Goal: Task Accomplishment & Management: Complete application form

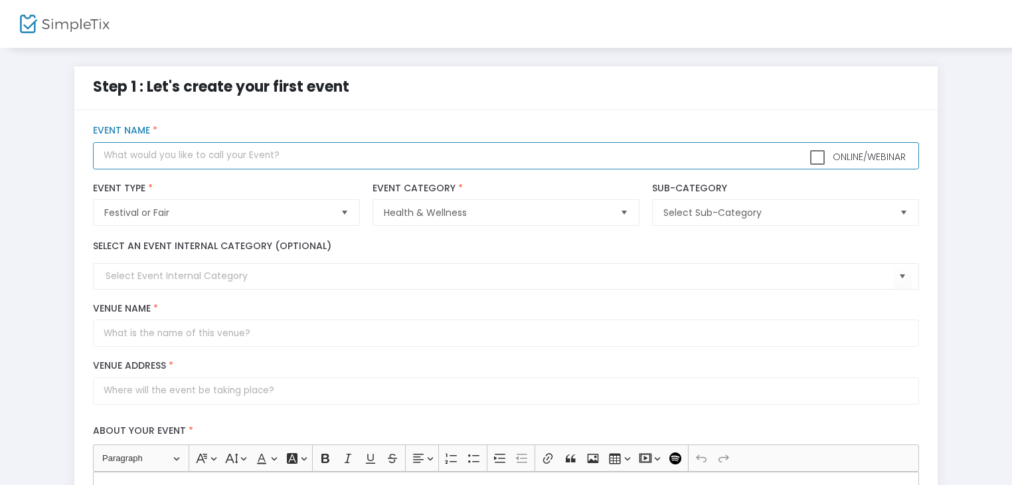
click at [180, 162] on input "text" at bounding box center [506, 155] width 826 height 27
type input "sanfom"
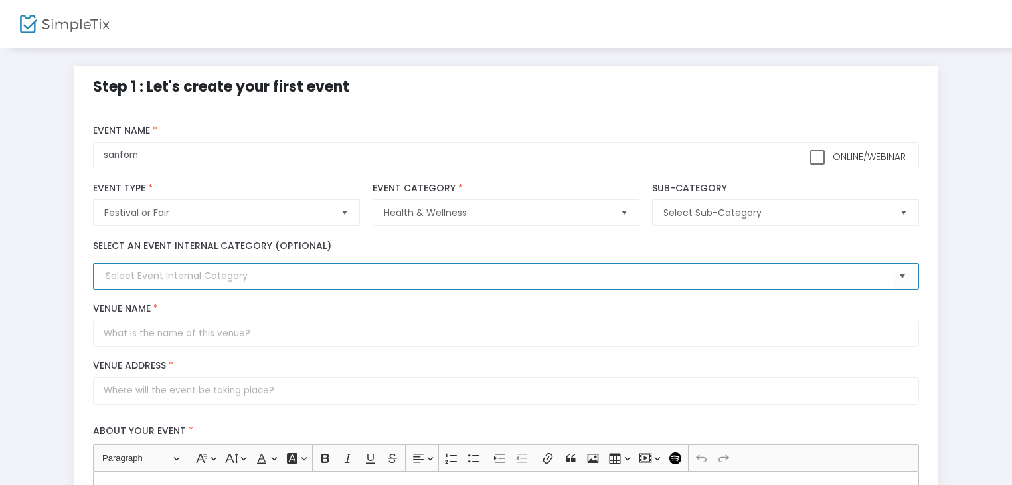
click at [189, 280] on input at bounding box center [499, 276] width 787 height 14
click at [898, 274] on span "Select" at bounding box center [902, 277] width 22 height 22
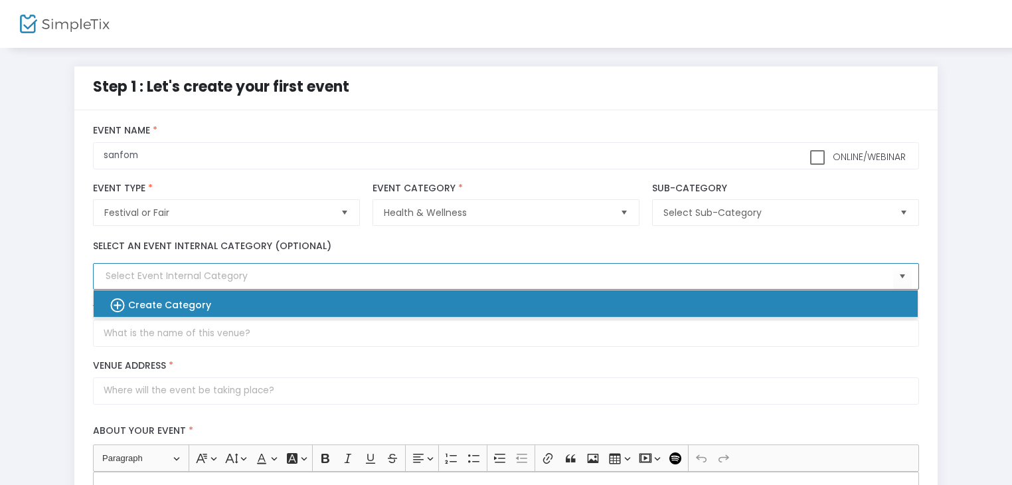
click at [699, 302] on div "Create Category" at bounding box center [499, 303] width 803 height 27
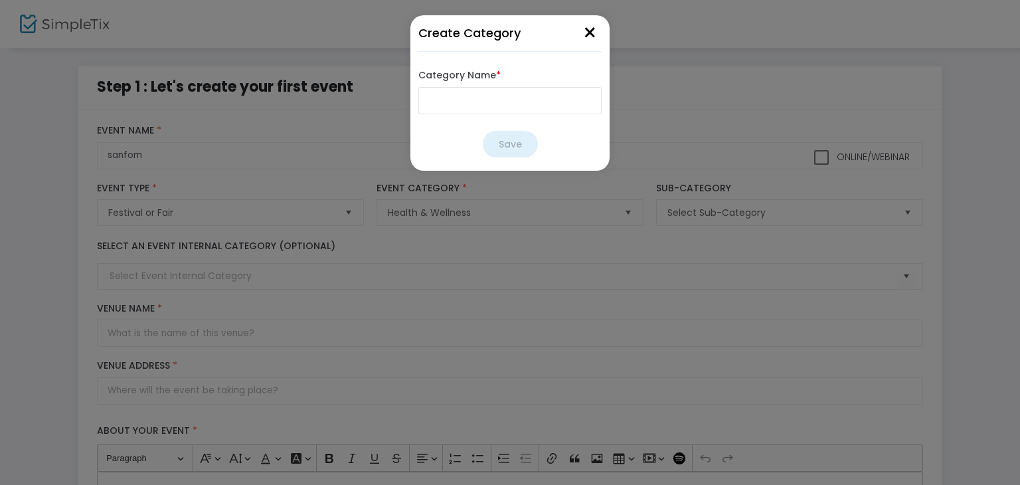
click at [513, 110] on input "Category Name *" at bounding box center [509, 100] width 183 height 27
type input "sanfom"
click at [507, 151] on button "Save" at bounding box center [510, 144] width 55 height 27
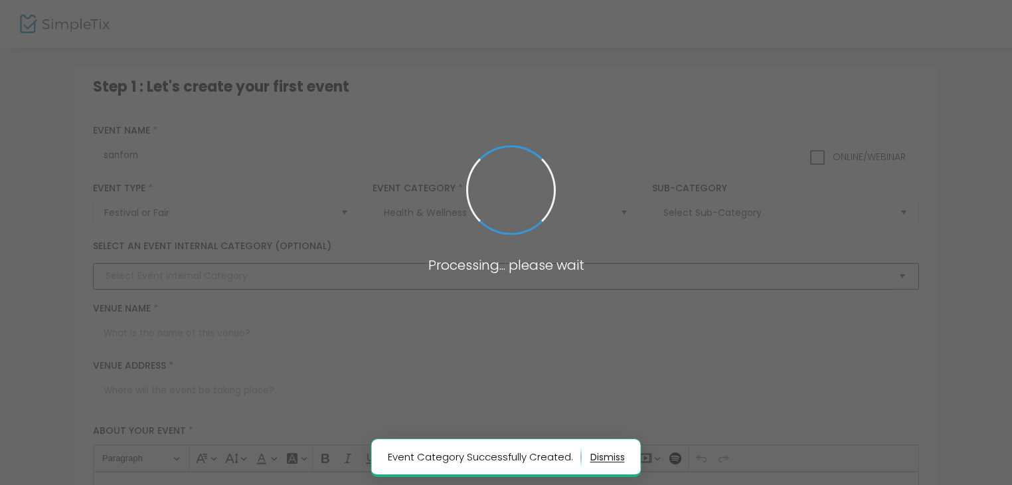
type input "sanfom"
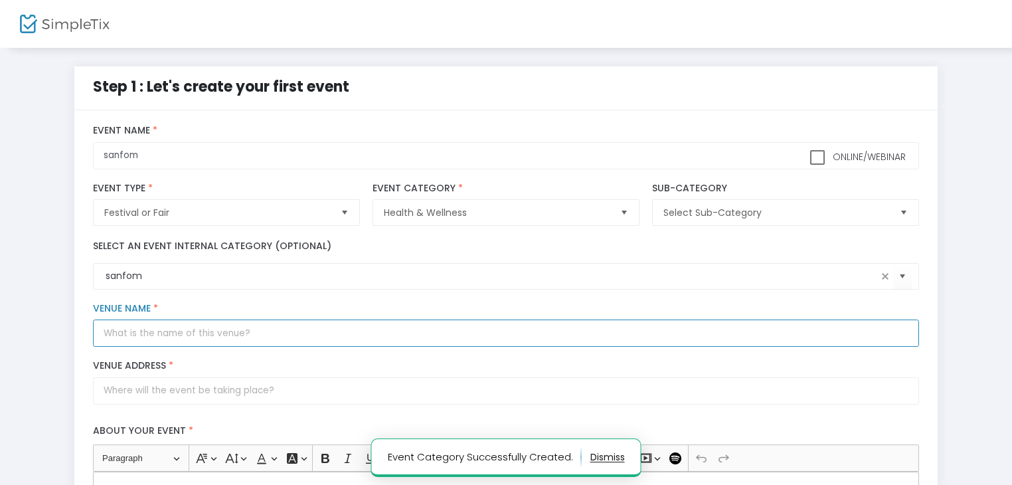
click at [325, 339] on input "Venue Name *" at bounding box center [506, 332] width 826 height 27
type input "sanfom"
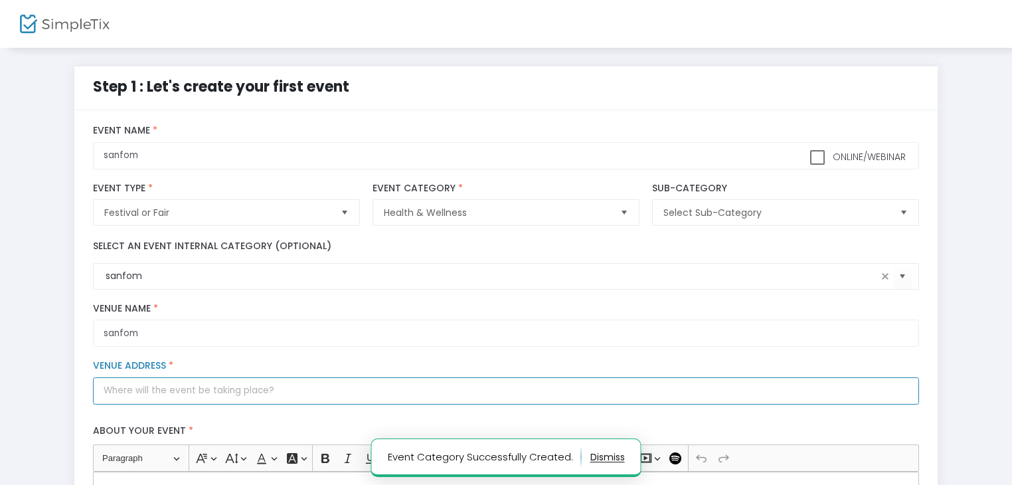
click at [271, 397] on input "Venue Address *" at bounding box center [506, 390] width 826 height 27
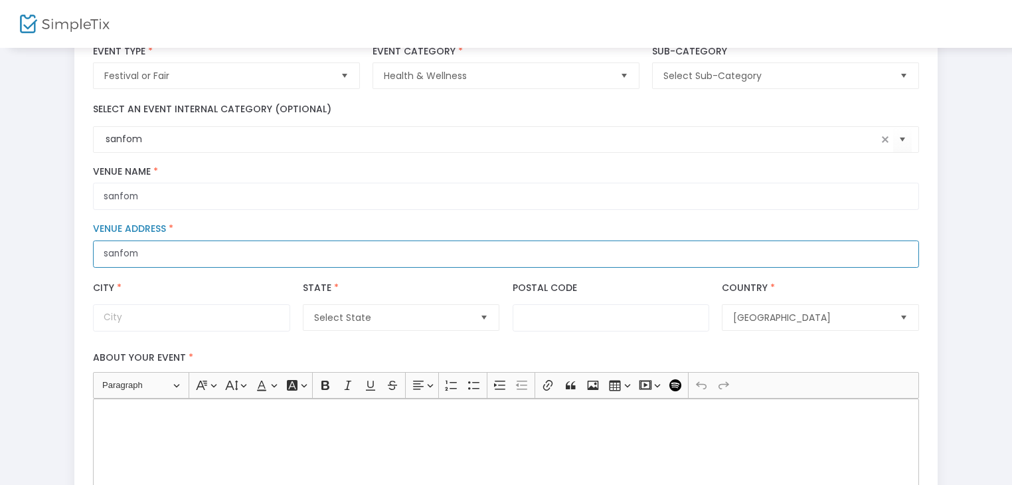
scroll to position [170, 0]
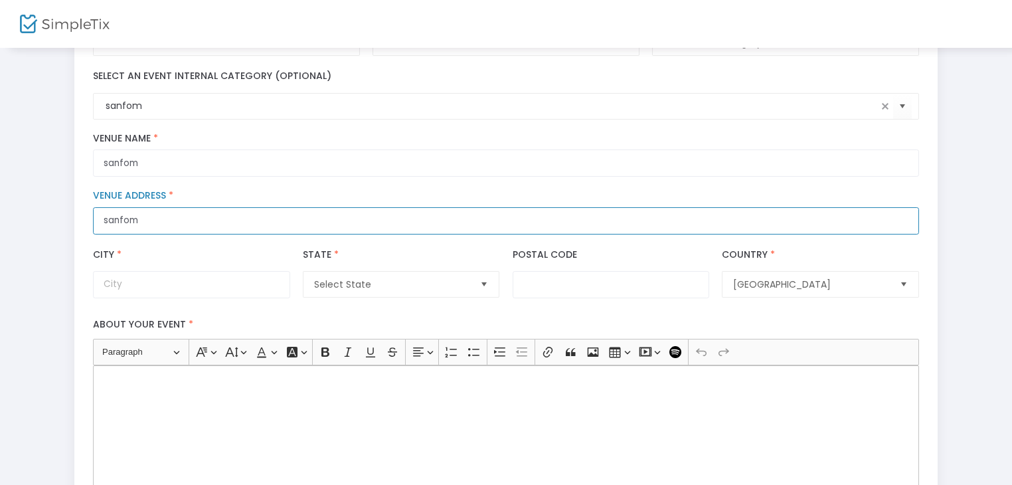
type input "sanfom"
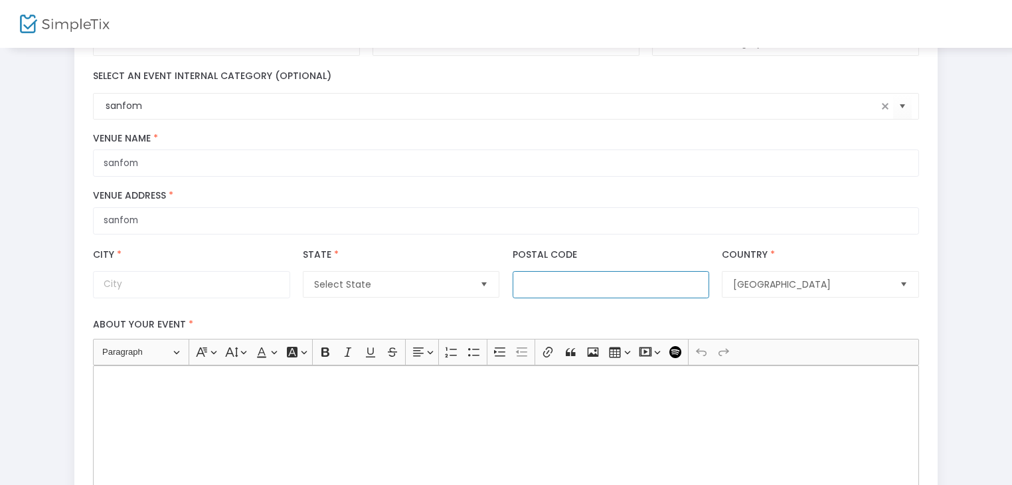
click at [635, 278] on input "Postal Code" at bounding box center [611, 284] width 197 height 27
type input "10001"
click at [464, 284] on span "Select State" at bounding box center [391, 284] width 155 height 13
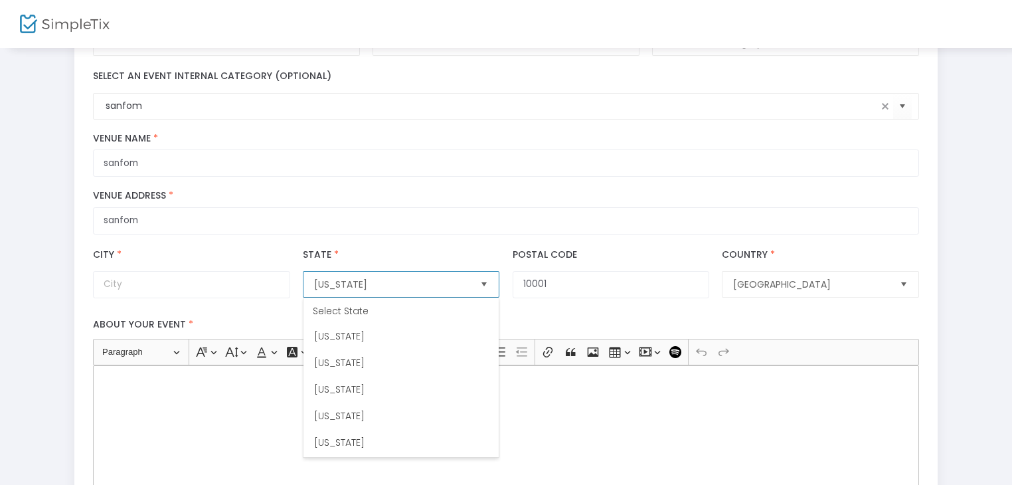
scroll to position [797, 0]
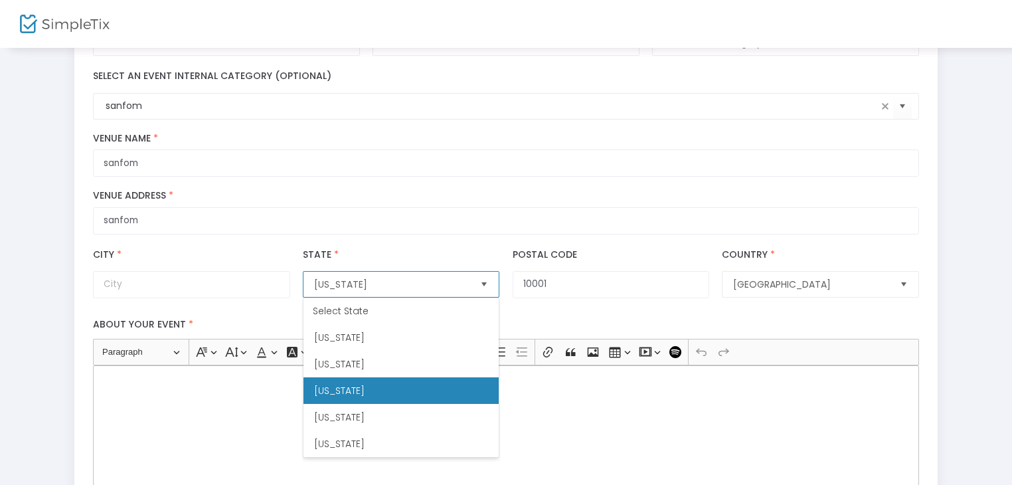
click at [378, 383] on li "New York" at bounding box center [401, 390] width 195 height 27
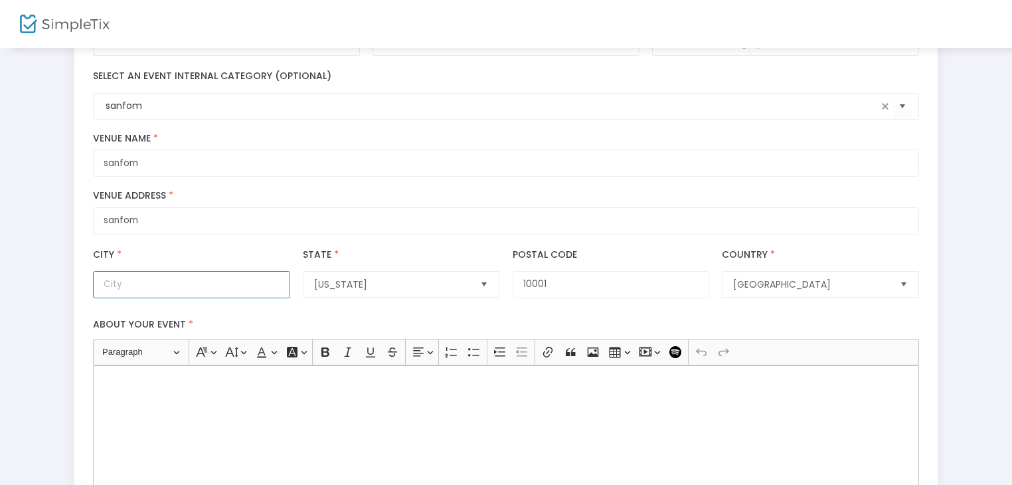
click at [213, 290] on input "City *" at bounding box center [191, 284] width 197 height 27
type input "NY"
click at [227, 401] on div "Rich Text Editor, main" at bounding box center [506, 431] width 826 height 133
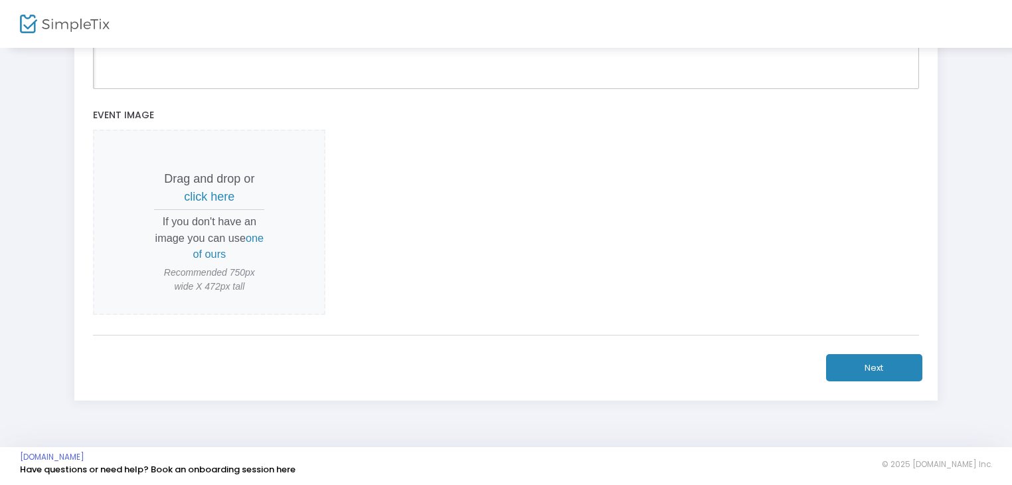
scroll to position [579, 0]
click at [875, 361] on button "Next" at bounding box center [874, 368] width 96 height 27
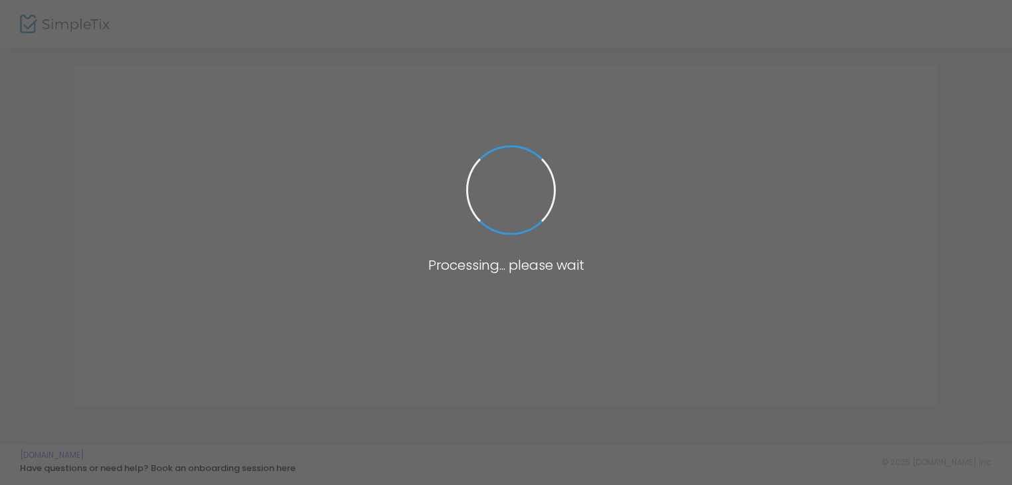
scroll to position [0, 0]
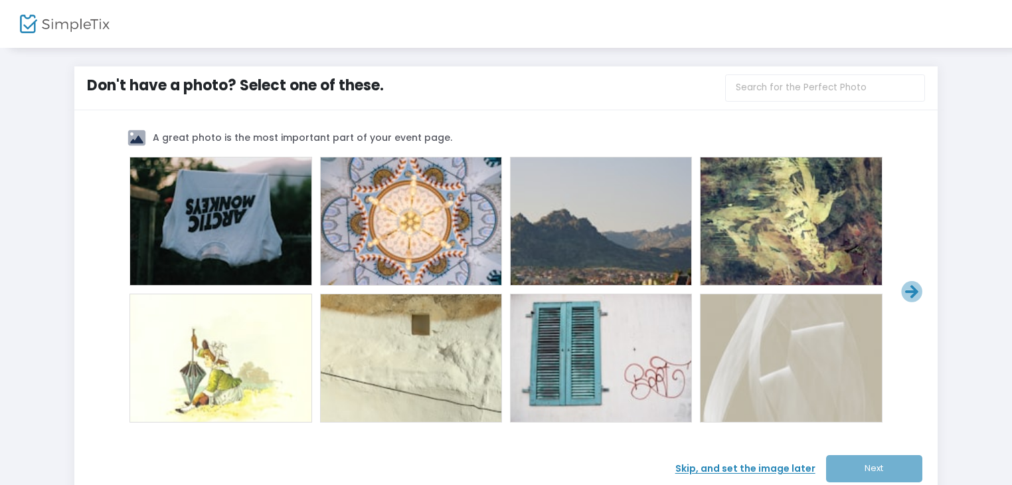
click at [596, 218] on span at bounding box center [601, 221] width 53 height 53
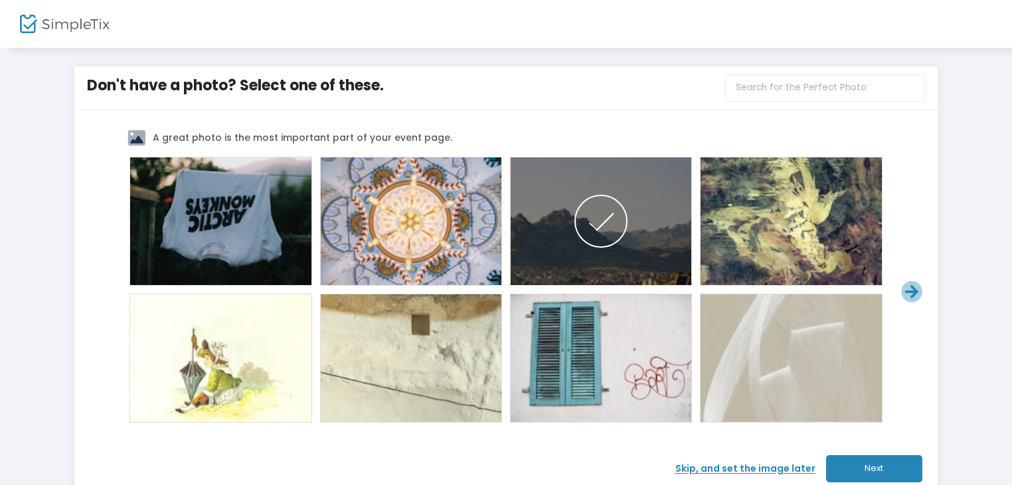
click at [877, 468] on button "Next" at bounding box center [874, 468] width 96 height 27
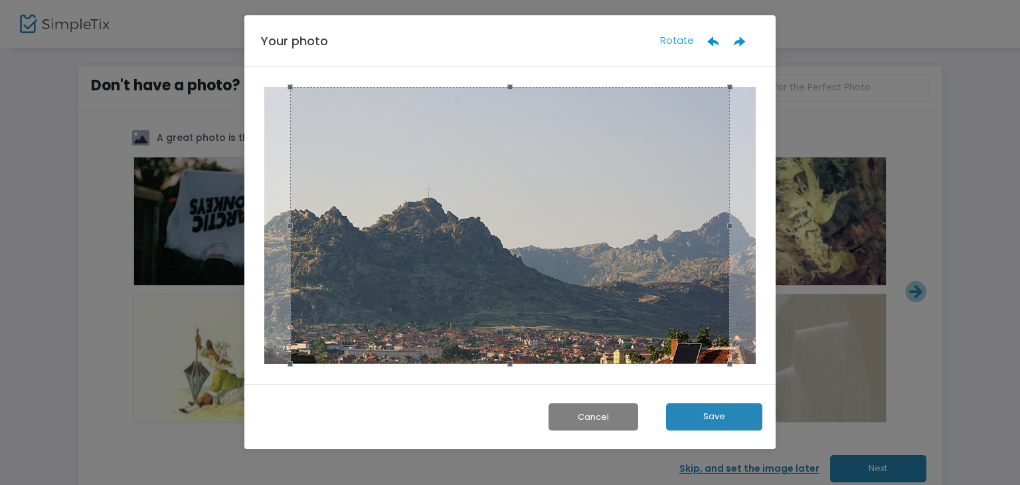
click at [703, 412] on button "Save" at bounding box center [714, 416] width 96 height 27
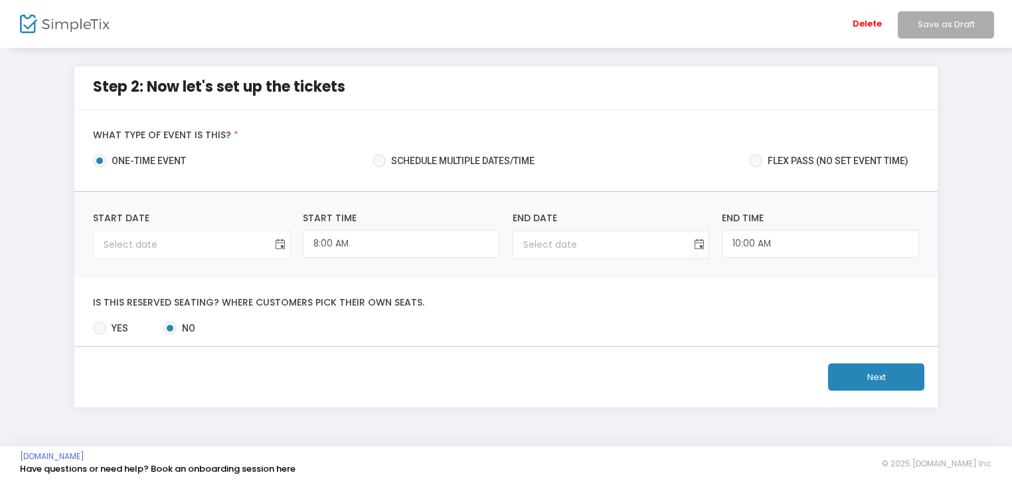
click at [282, 245] on span "Toggle calendar" at bounding box center [280, 245] width 22 height 22
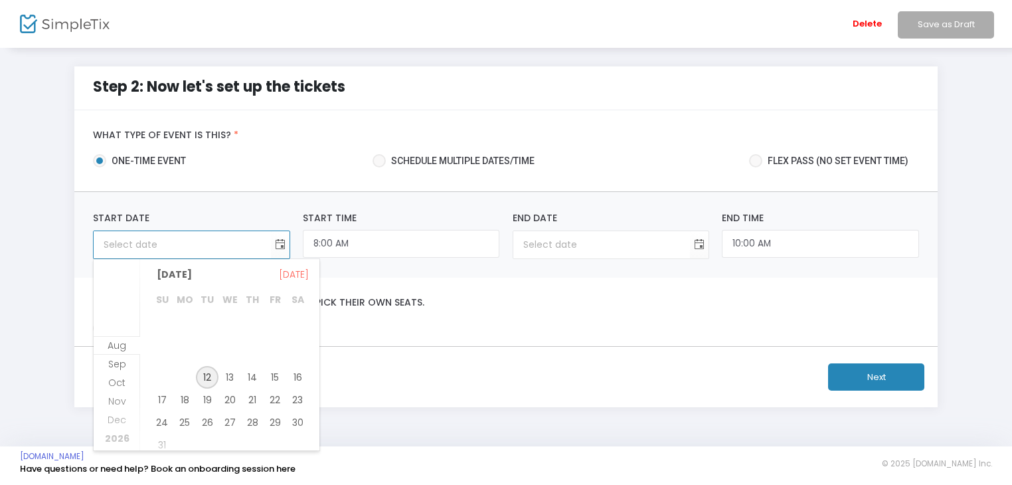
click at [207, 373] on span "12" at bounding box center [207, 377] width 23 height 23
type input "8/12/2025"
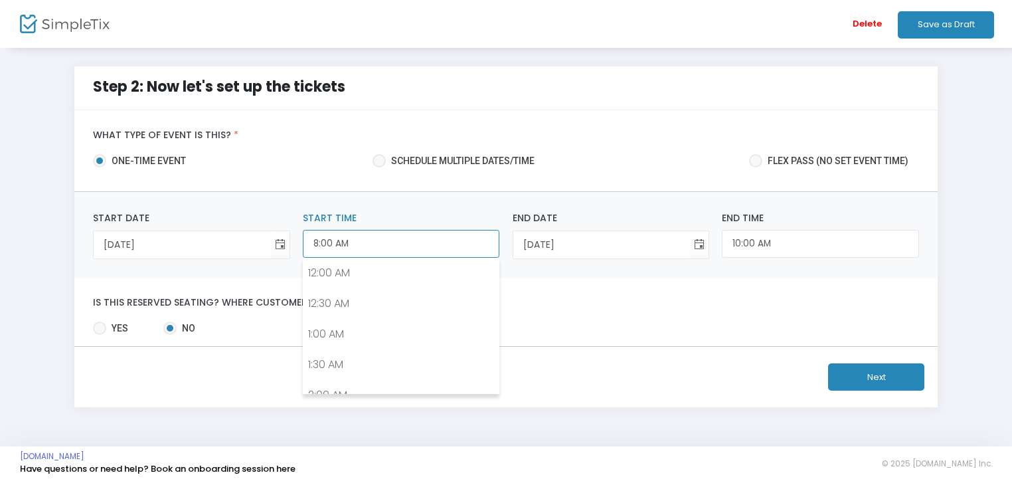
click at [347, 242] on input "8:00 AM" at bounding box center [401, 244] width 197 height 29
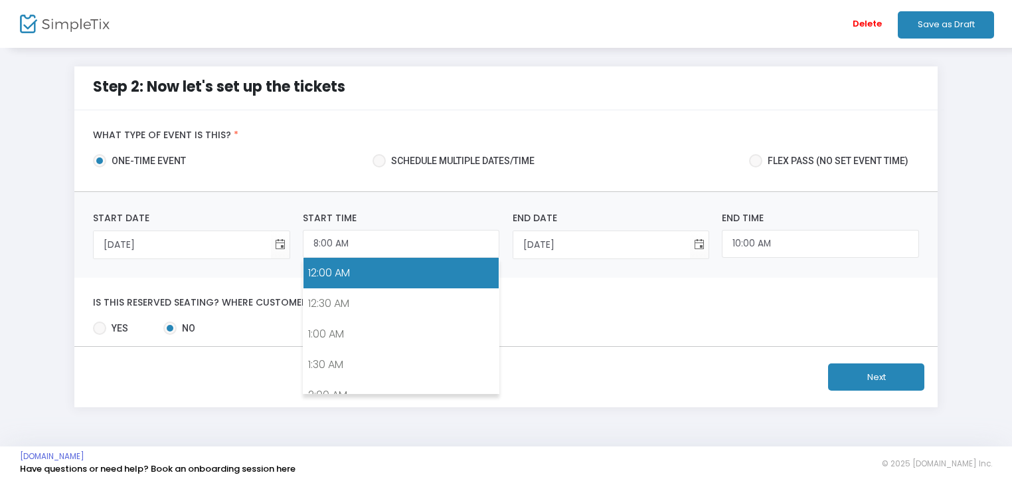
click at [335, 274] on link "12:00 AM" at bounding box center [401, 273] width 195 height 31
type input "12:00 AM"
type input "2:00 AM"
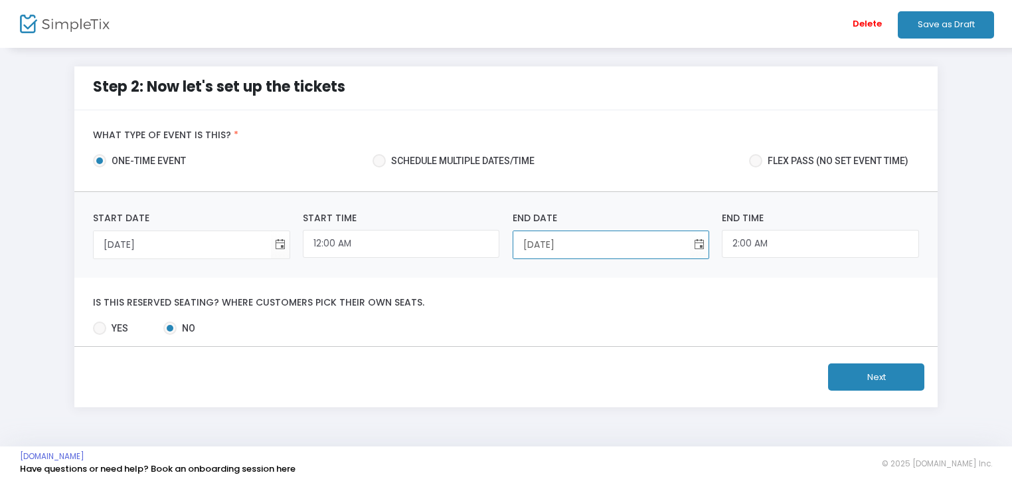
click at [543, 256] on input "8/12/2025" at bounding box center [601, 244] width 177 height 27
click at [529, 246] on input "8/12/2025" at bounding box center [601, 244] width 177 height 27
click at [699, 246] on span "Toggle calendar" at bounding box center [700, 245] width 22 height 22
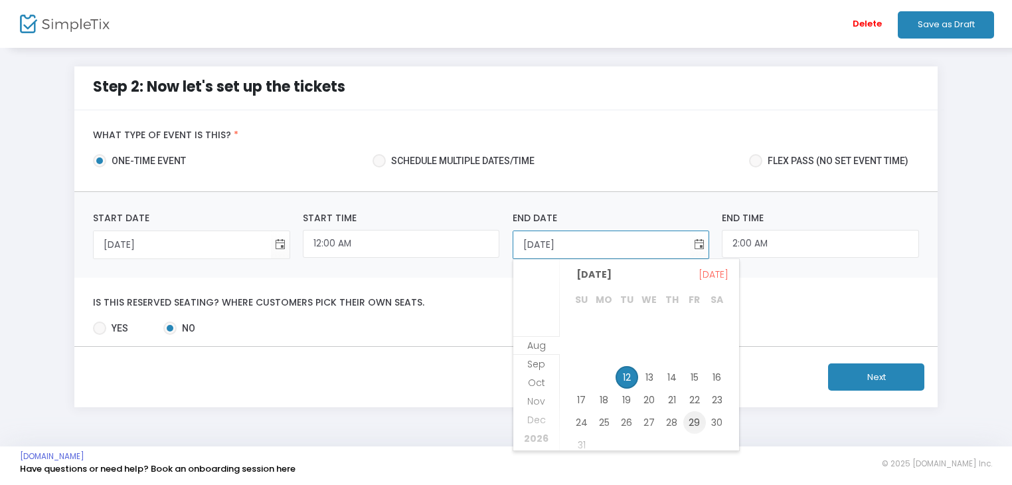
click at [689, 415] on span "29" at bounding box center [694, 422] width 23 height 23
type input "8/29/2025"
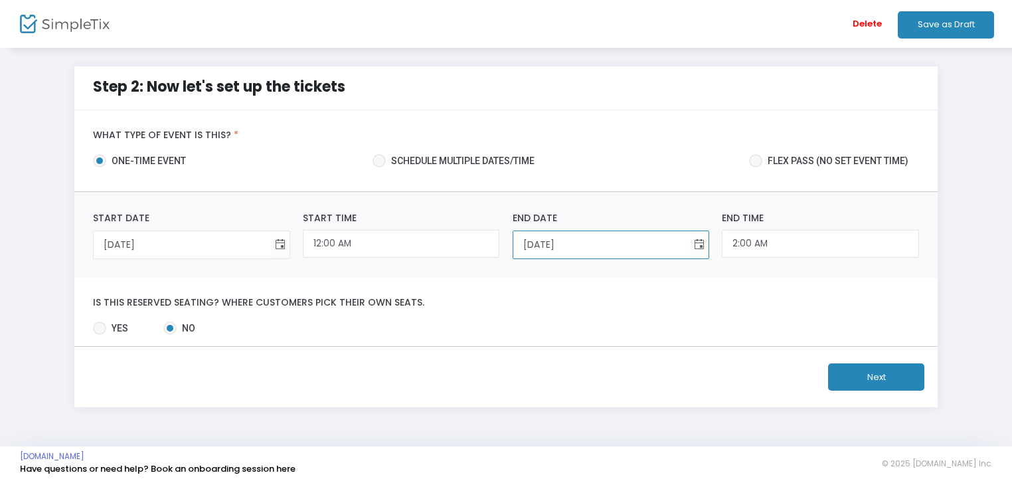
click at [854, 381] on button "Next" at bounding box center [876, 376] width 96 height 27
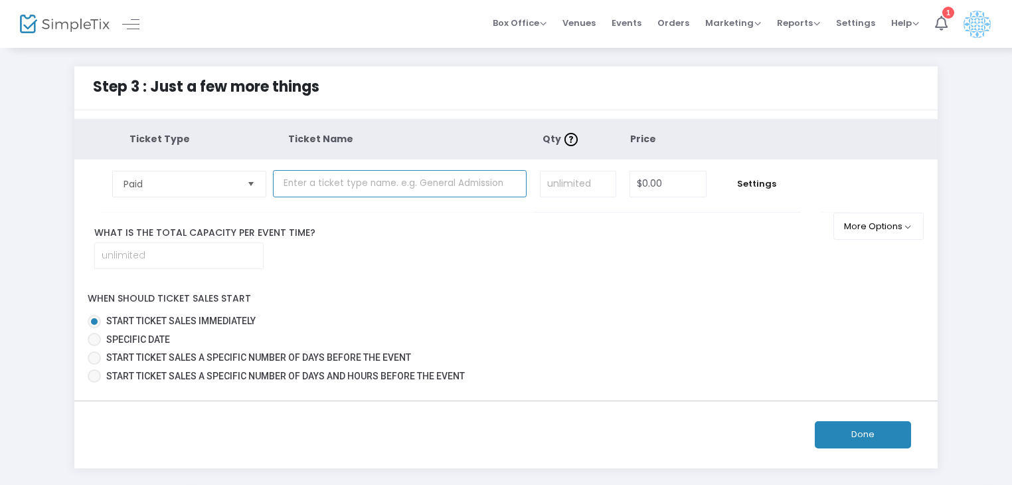
click at [422, 187] on input "text" at bounding box center [400, 183] width 254 height 27
click at [246, 195] on span "Select" at bounding box center [251, 184] width 22 height 22
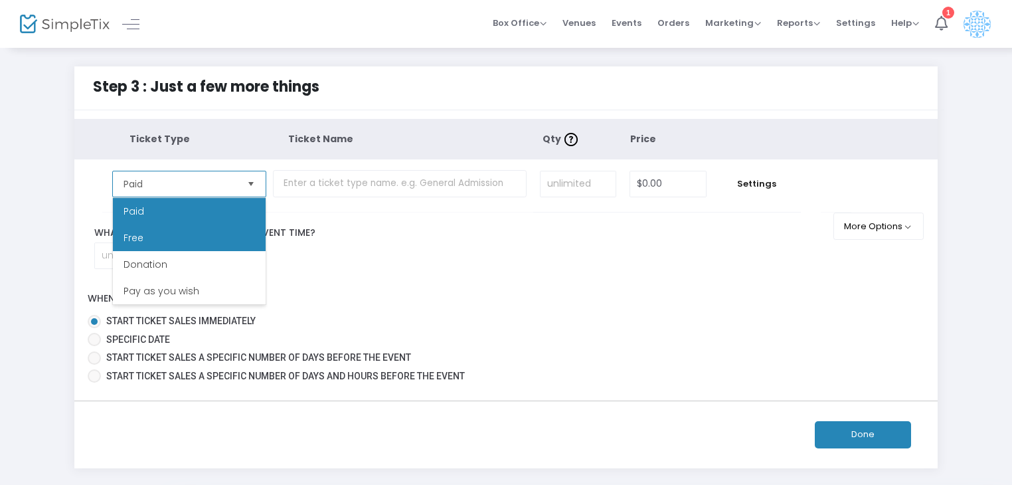
click at [202, 243] on li "Free" at bounding box center [189, 238] width 153 height 27
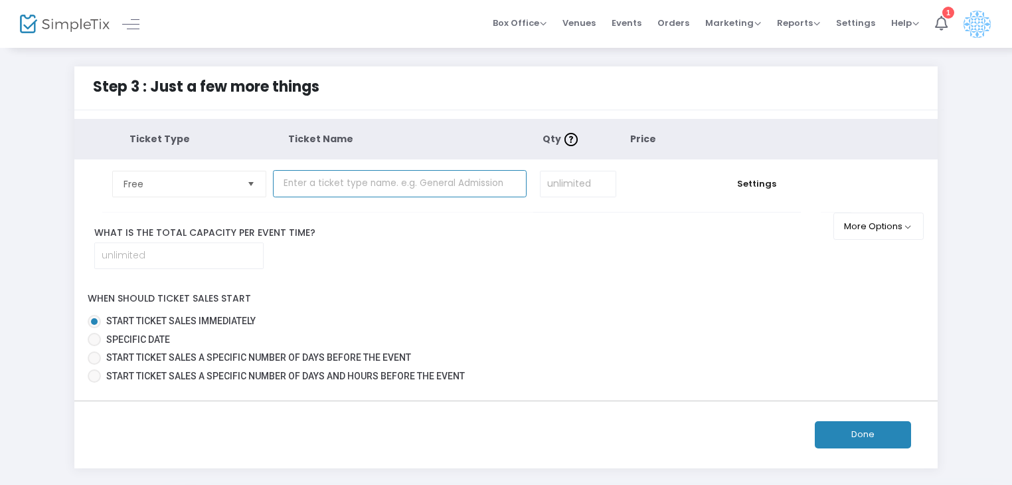
click at [321, 187] on input "text" at bounding box center [400, 183] width 254 height 27
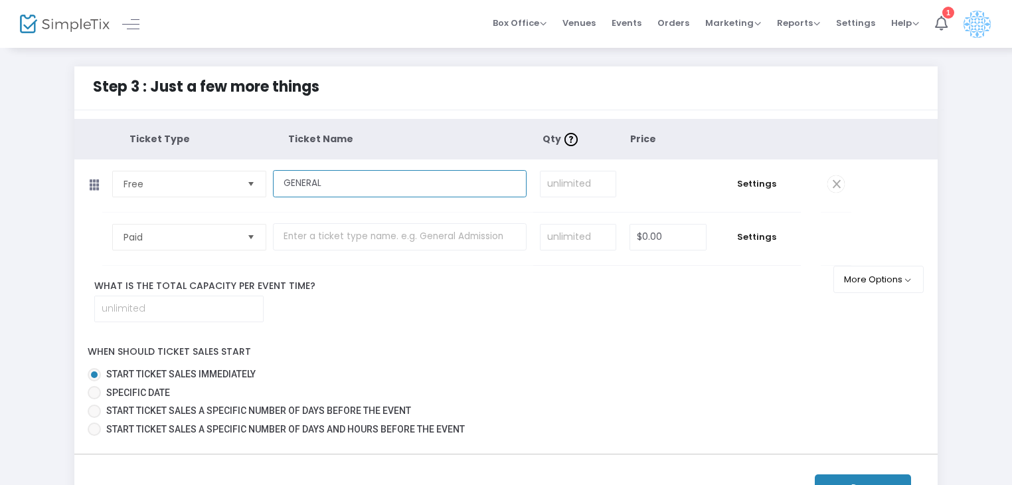
type input "GENERAL"
click at [450, 337] on div "When should ticket sales start Start ticket sales immediately Specific Date Sta…" at bounding box center [506, 388] width 877 height 106
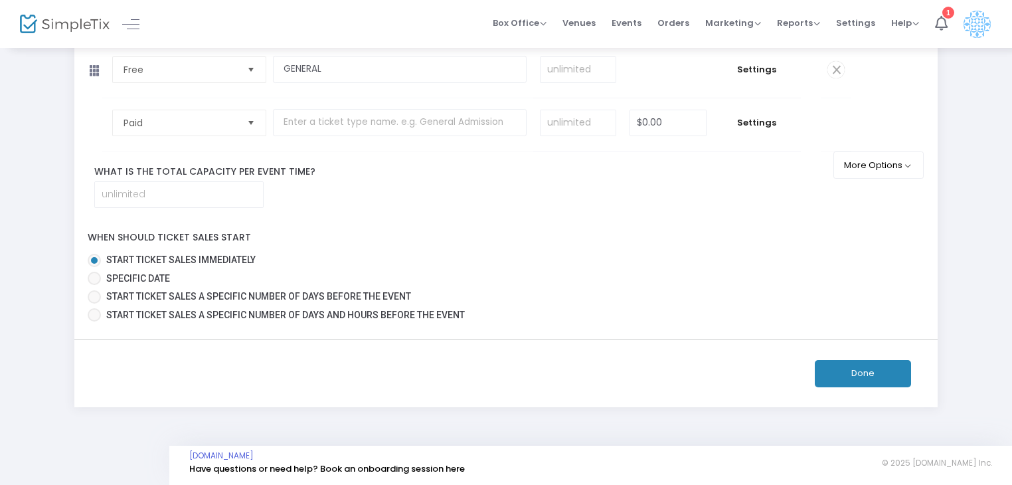
click at [836, 373] on button "Done" at bounding box center [863, 373] width 96 height 27
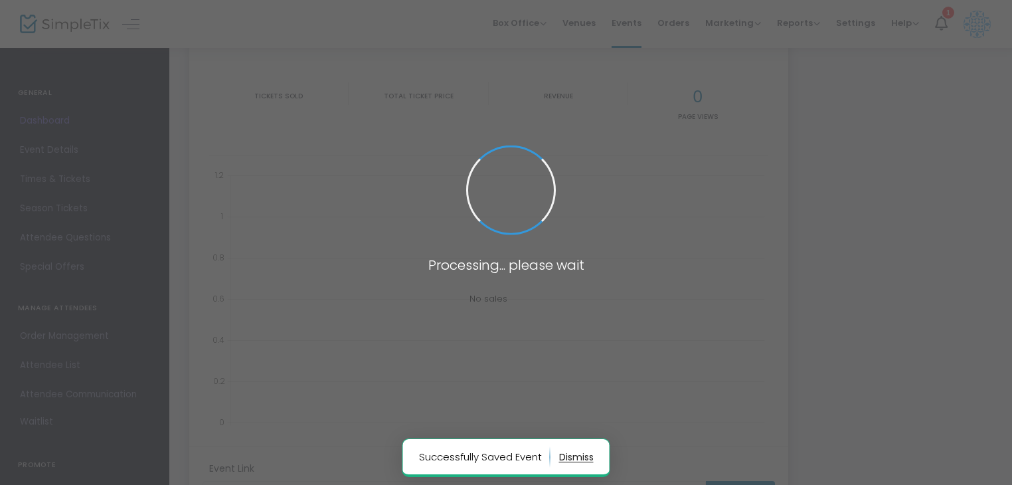
type input "https://www.simpletix.com/e/sanfom-tickets-230674"
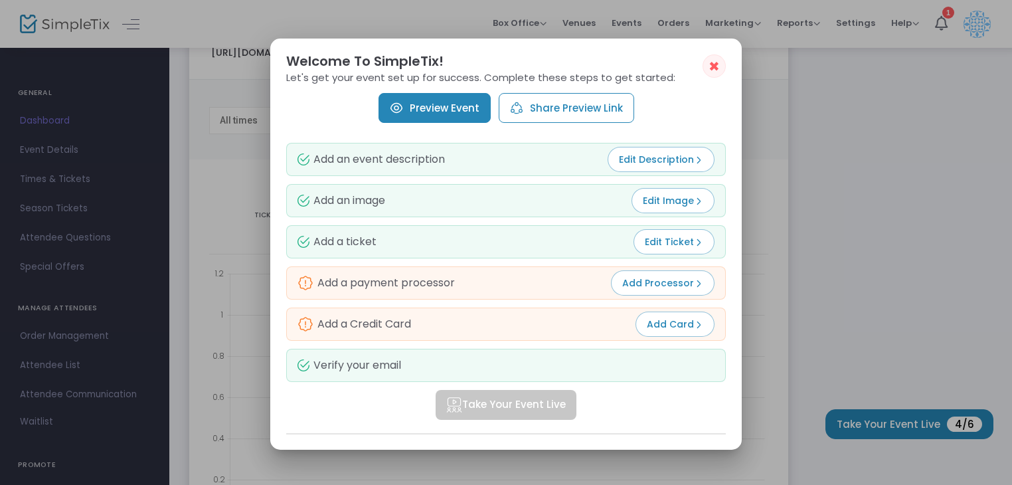
click at [539, 109] on button "Share Preview Link" at bounding box center [567, 108] width 136 height 30
click at [713, 66] on span "✖" at bounding box center [714, 66] width 11 height 16
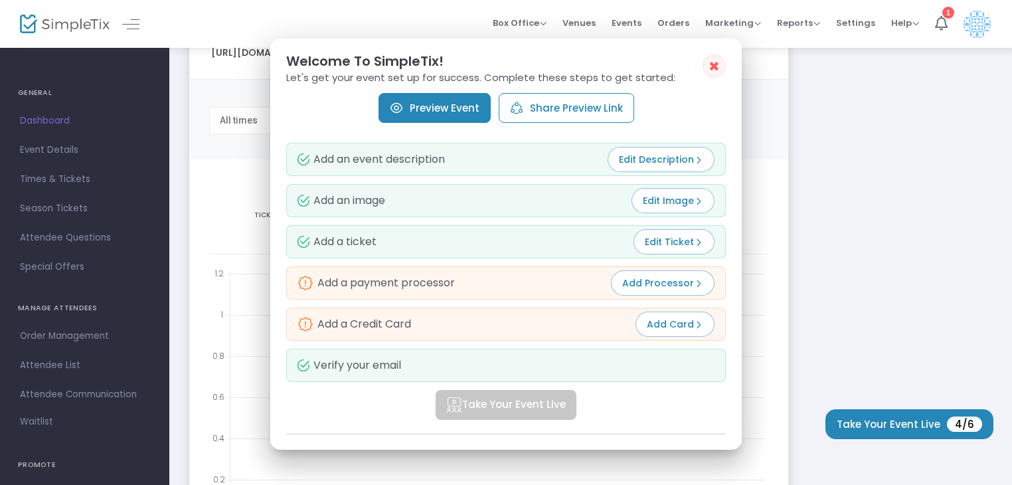
scroll to position [114, 0]
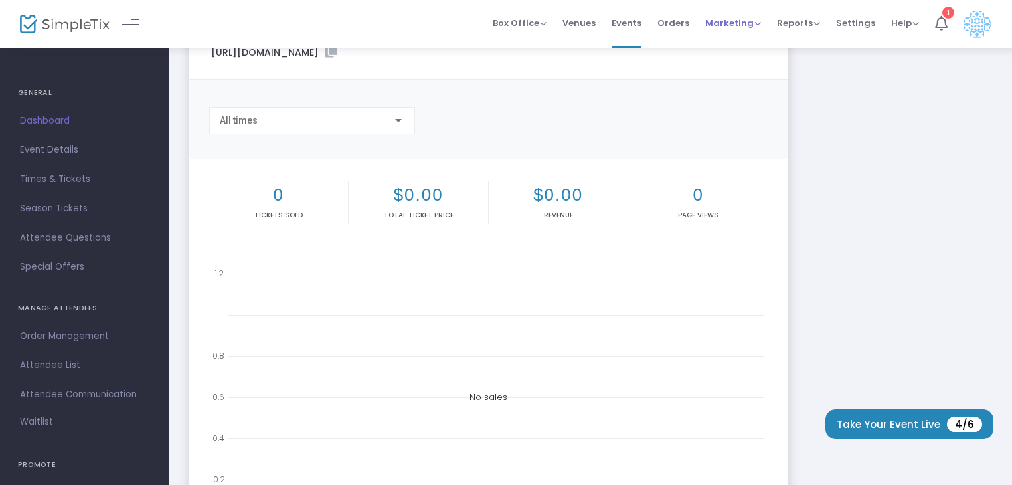
click at [761, 27] on span "Marketing" at bounding box center [733, 23] width 56 height 13
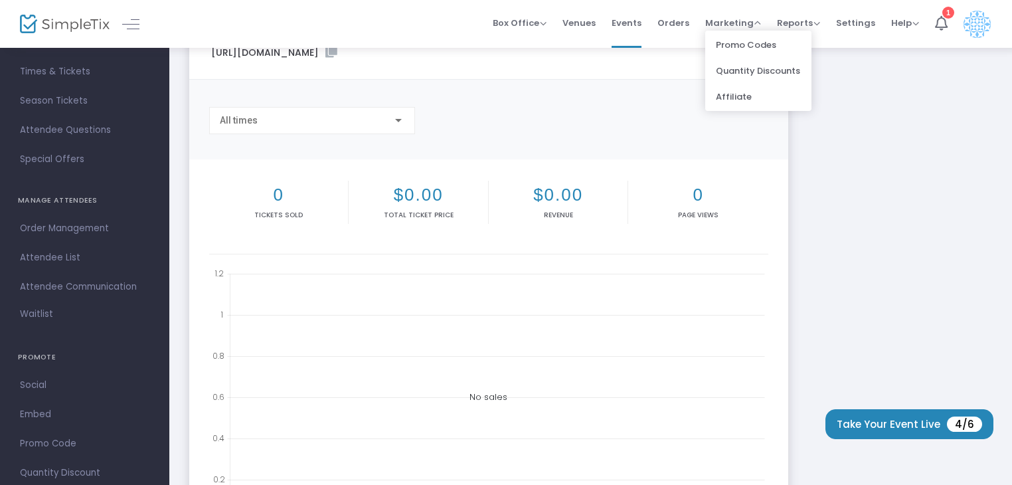
scroll to position [138, 0]
click at [58, 347] on span "Social" at bounding box center [85, 354] width 130 height 17
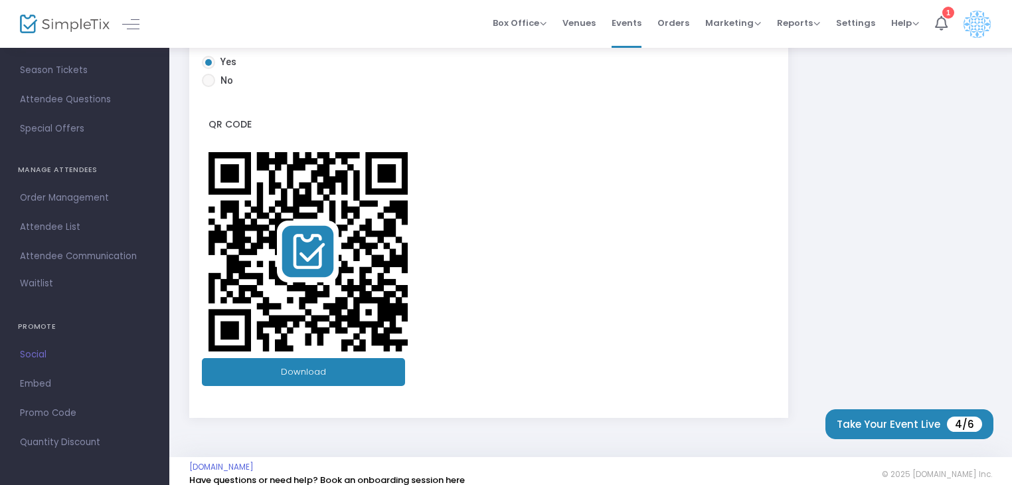
scroll to position [327, 0]
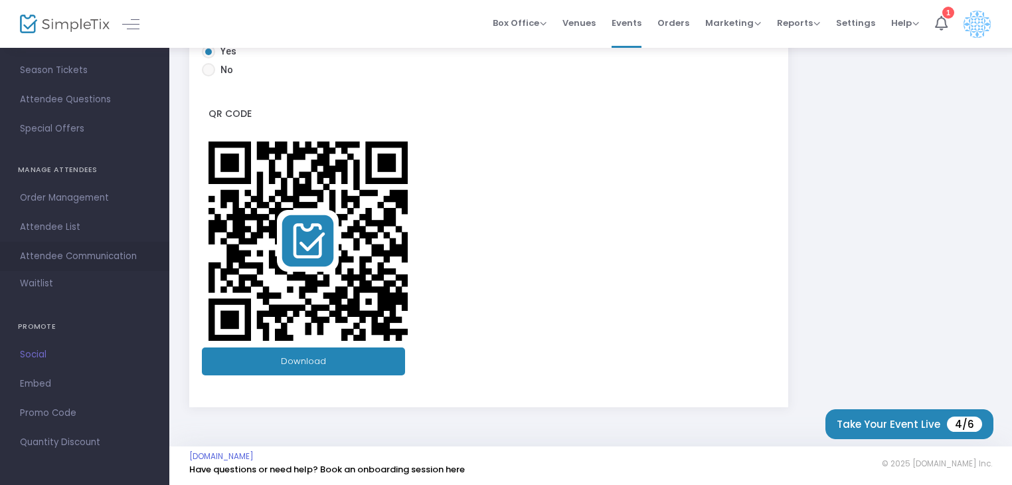
click at [87, 258] on span "Attendee Communication" at bounding box center [85, 256] width 130 height 17
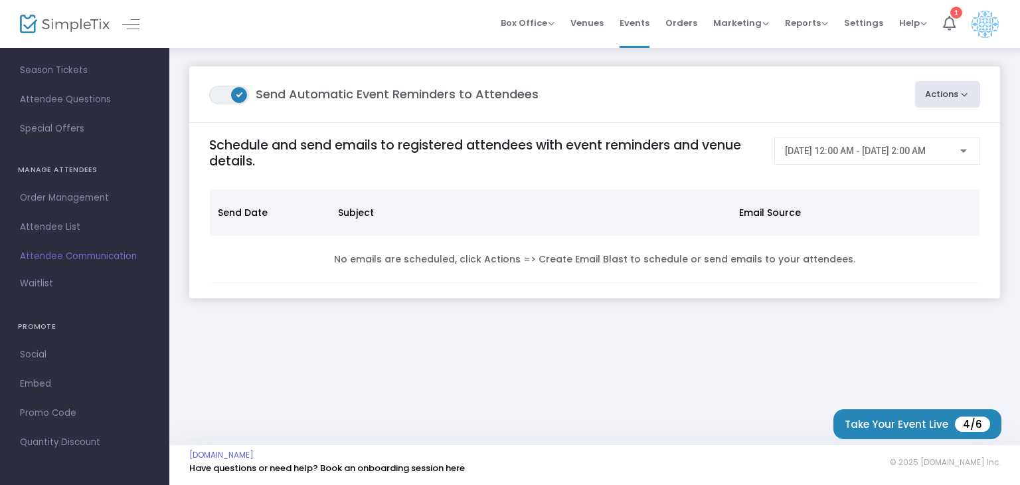
click at [943, 98] on button "Actions" at bounding box center [948, 94] width 66 height 27
click at [903, 131] on li "Create Email Blast" at bounding box center [910, 130] width 139 height 26
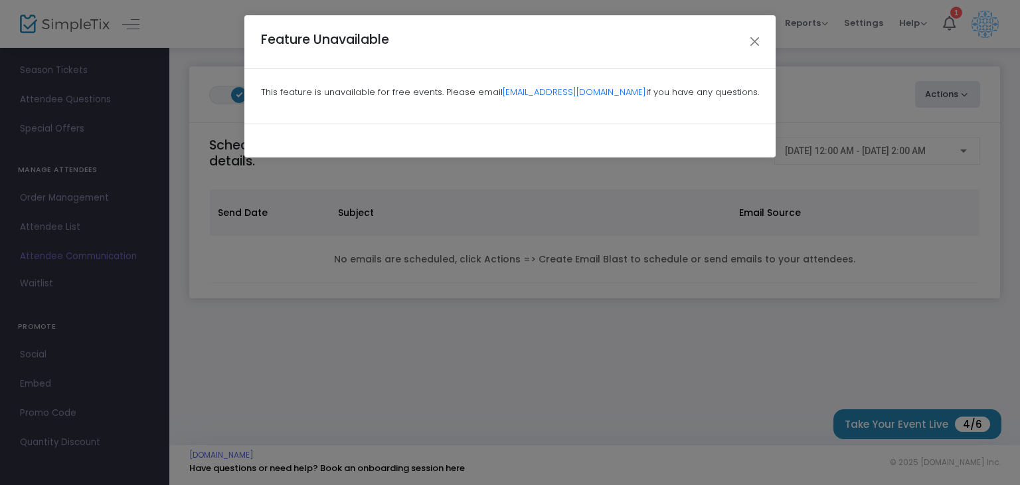
click at [432, 92] on p "This feature is unavailable for free events. Please email support@simpletix.com…" at bounding box center [510, 92] width 498 height 13
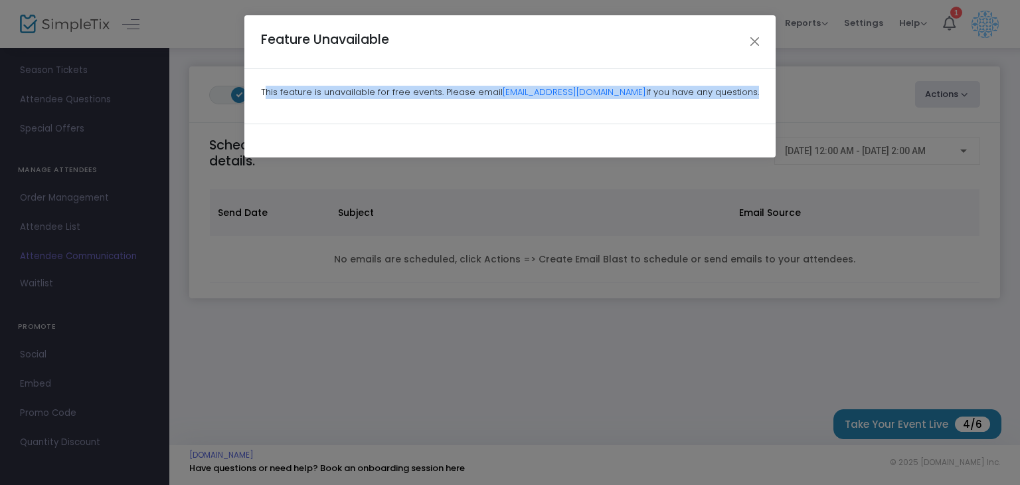
click at [432, 92] on p "This feature is unavailable for free events. Please email support@simpletix.com…" at bounding box center [510, 92] width 498 height 13
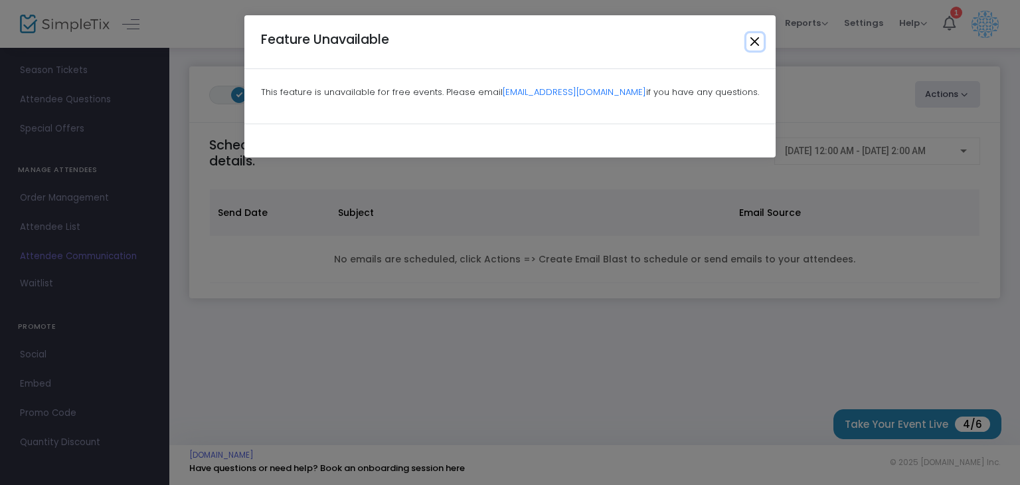
click at [755, 43] on button "Close" at bounding box center [755, 41] width 17 height 17
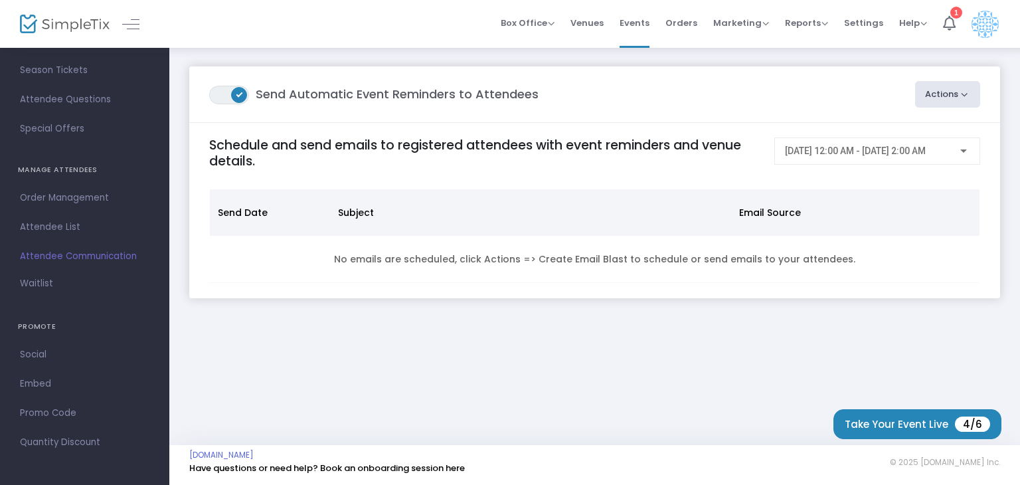
click at [938, 83] on button "Actions" at bounding box center [948, 94] width 66 height 27
click at [887, 155] on li "Post-Event Email" at bounding box center [910, 156] width 139 height 26
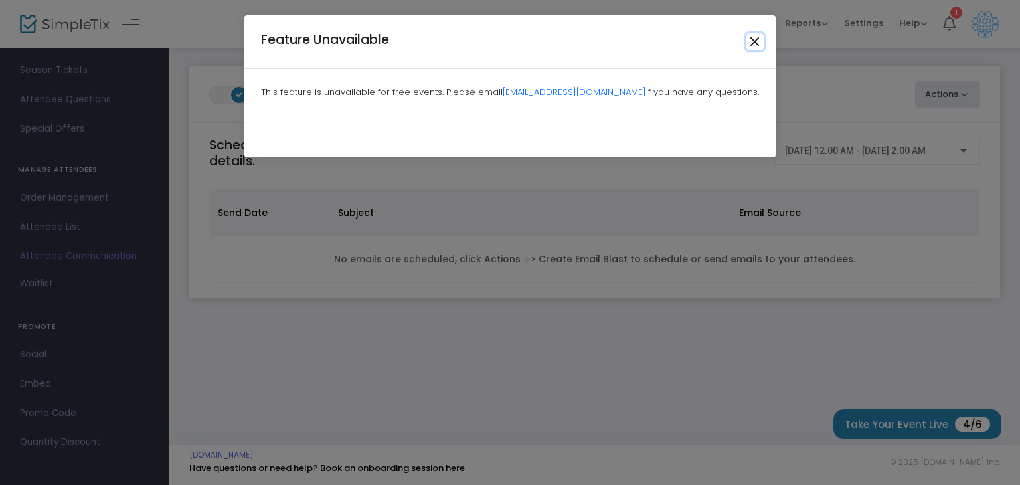
click at [757, 41] on button "Close" at bounding box center [755, 41] width 17 height 17
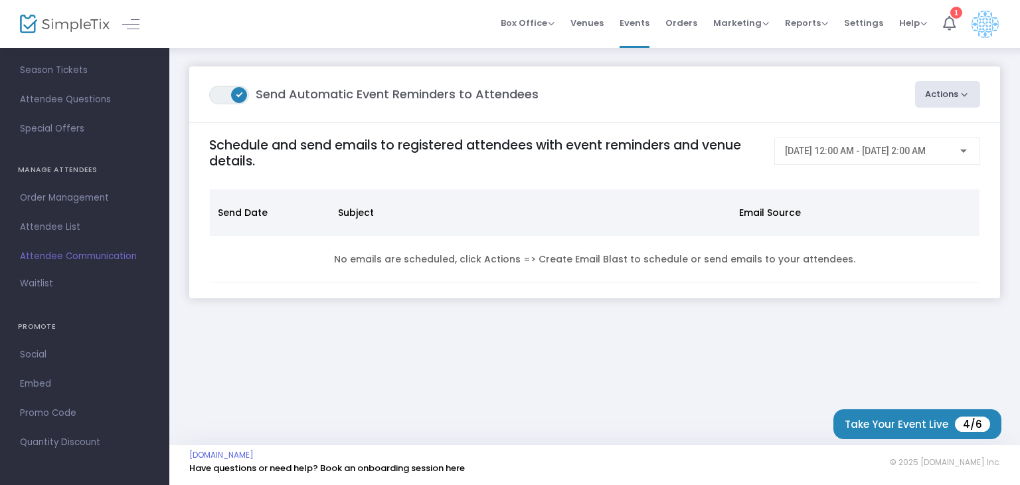
click at [978, 23] on img at bounding box center [985, 24] width 27 height 27
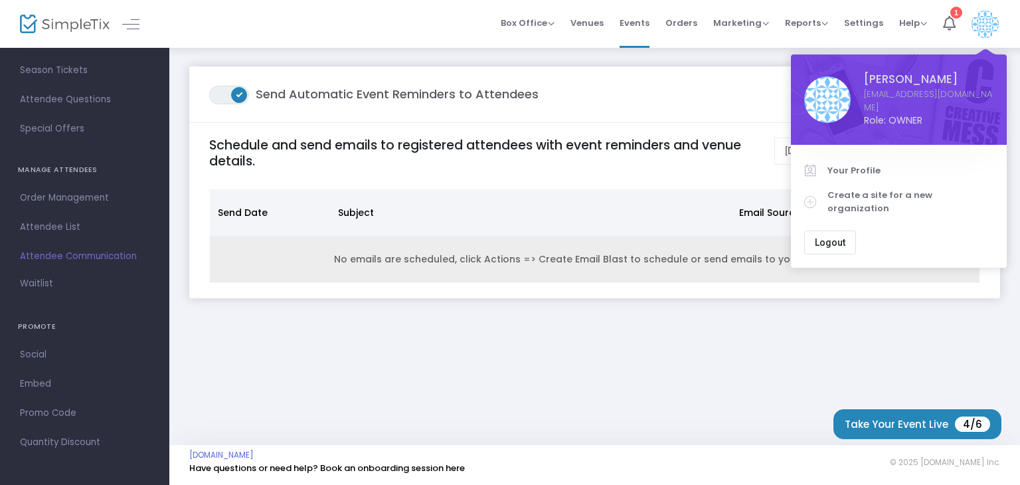
click at [632, 262] on td "No emails are scheduled, click Actions => Create Email Blast to schedule or sen…" at bounding box center [595, 259] width 770 height 47
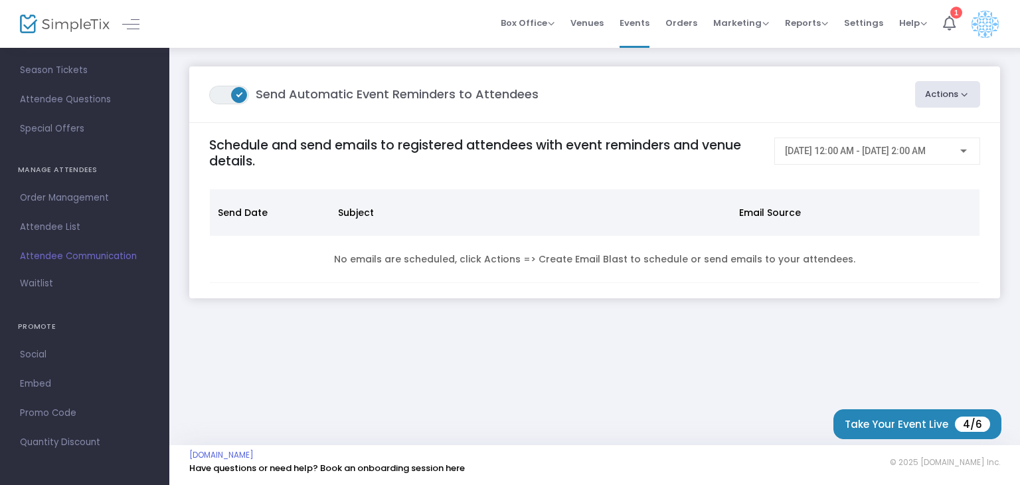
click at [946, 88] on button "Actions" at bounding box center [948, 94] width 66 height 27
click at [894, 129] on li "Create Email Blast" at bounding box center [910, 130] width 139 height 26
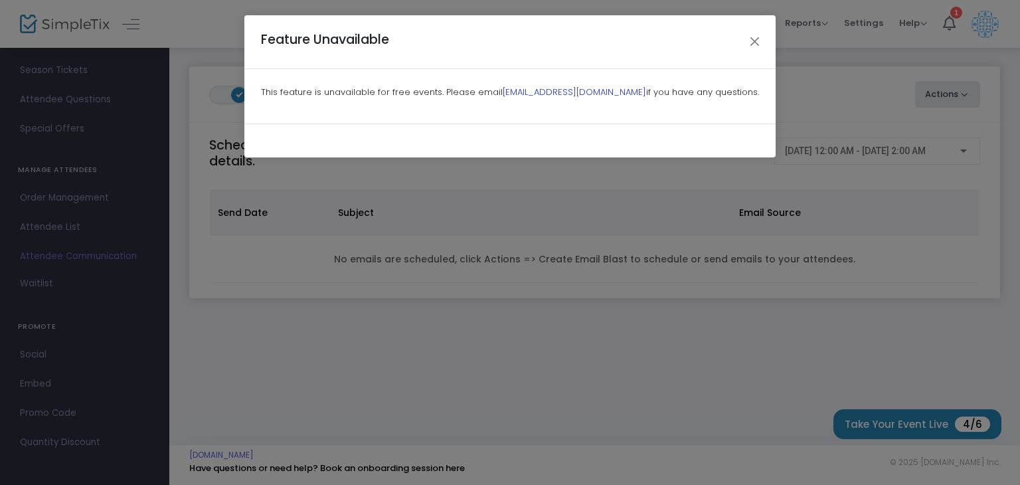
click at [570, 94] on link "support@simpletix.com" at bounding box center [574, 92] width 143 height 13
click at [759, 38] on button "Close" at bounding box center [755, 41] width 17 height 17
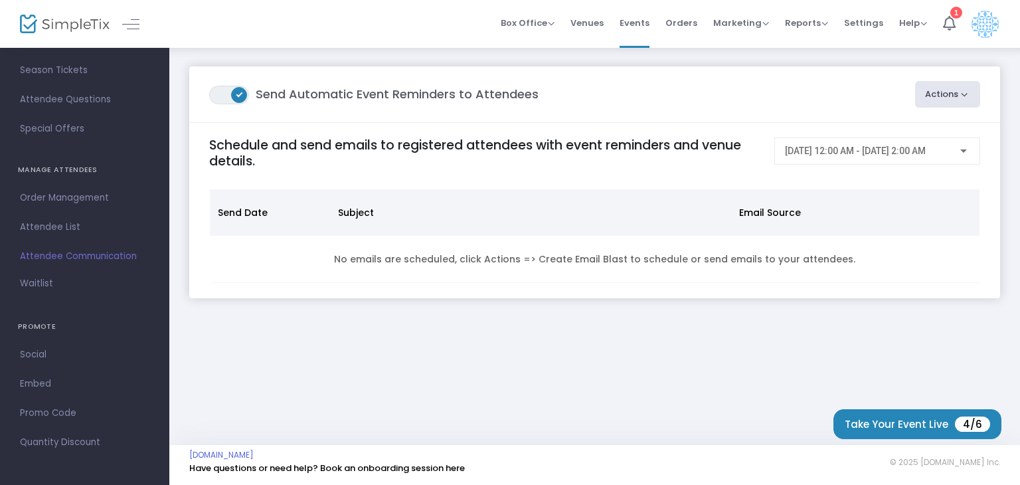
click at [932, 98] on button "Actions" at bounding box center [948, 94] width 66 height 27
click at [890, 124] on li "Create Email Blast" at bounding box center [910, 130] width 139 height 26
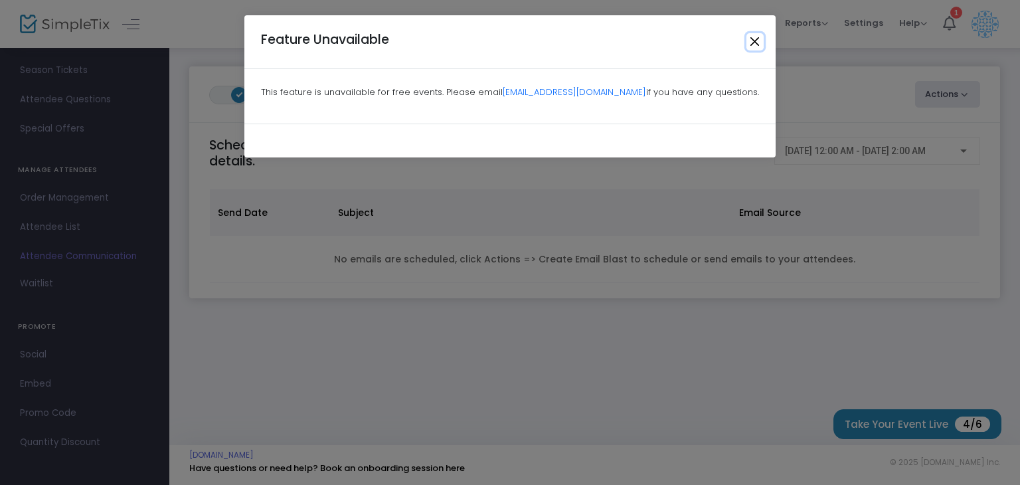
click at [752, 40] on button "Close" at bounding box center [755, 41] width 17 height 17
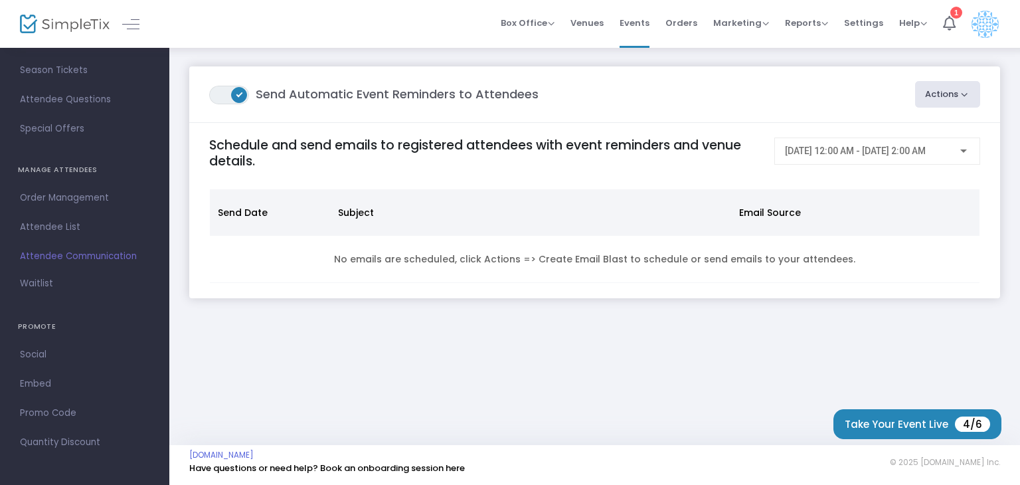
click at [983, 30] on img at bounding box center [985, 24] width 27 height 27
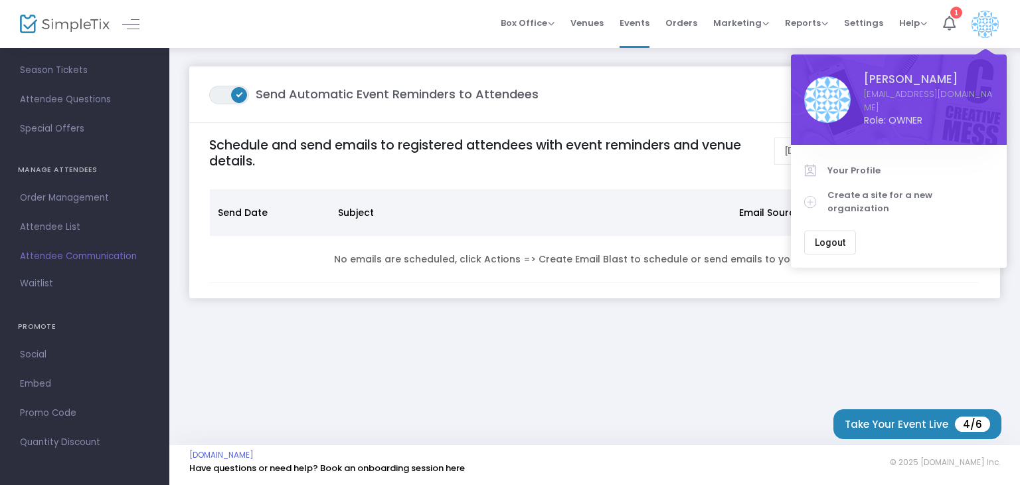
click at [835, 237] on span "Logout" at bounding box center [830, 242] width 31 height 11
